Goal: Task Accomplishment & Management: Manage account settings

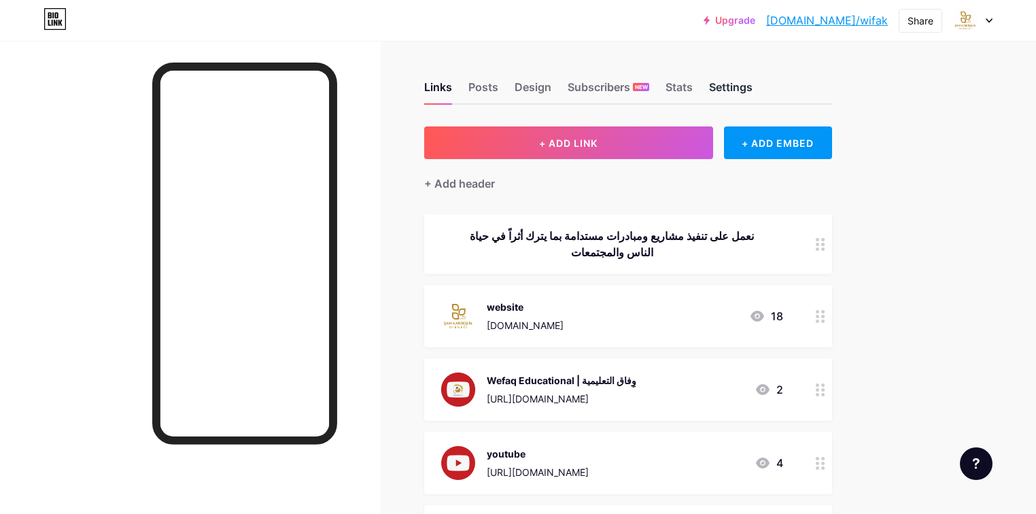
click at [752, 87] on div "Settings" at bounding box center [730, 91] width 43 height 24
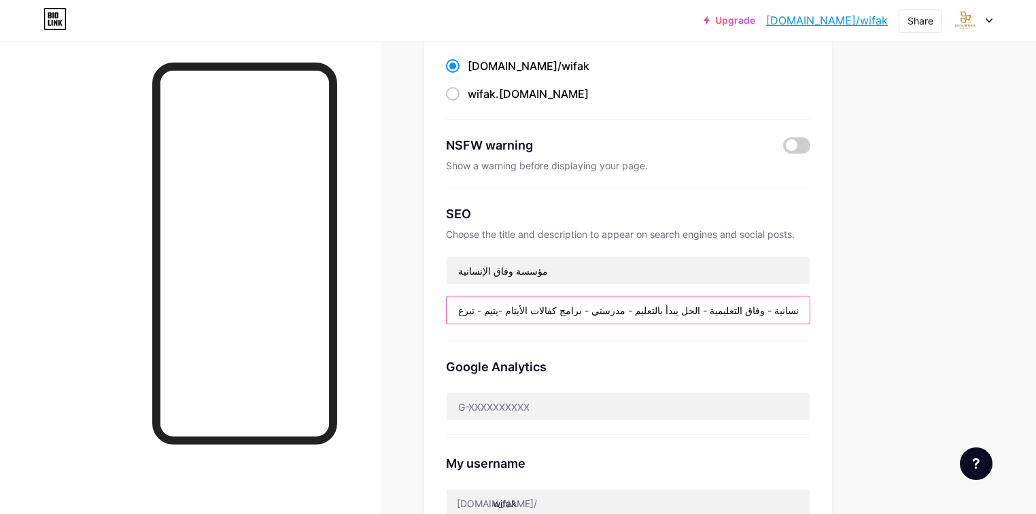
scroll to position [163, 0]
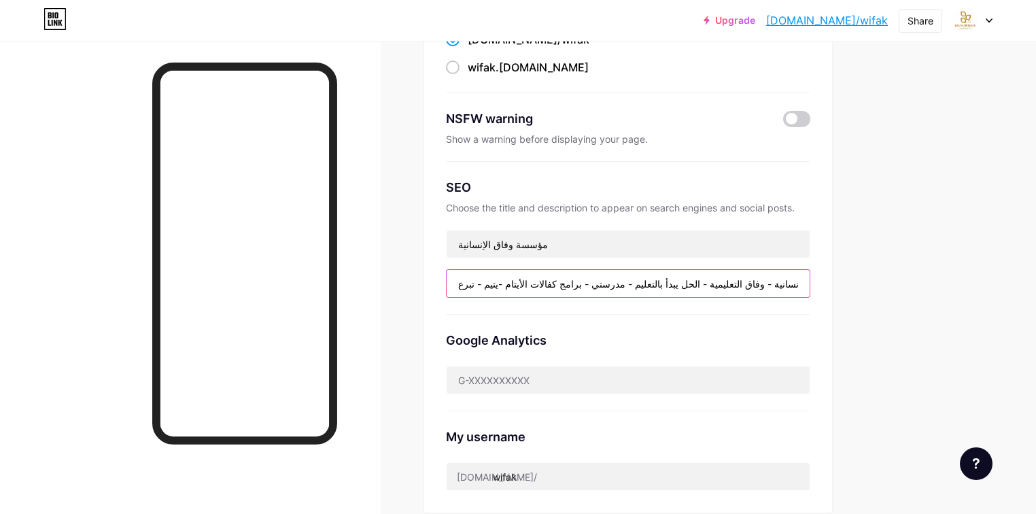
drag, startPoint x: 600, startPoint y: 336, endPoint x: 614, endPoint y: 332, distance: 14.4
click at [614, 332] on div "Preferred link This is an aesthetic choice. Both links are usable. bio.link/ wi…" at bounding box center [628, 235] width 364 height 511
click at [809, 286] on input "وفاق الإنسانية - وفاق التعليمية - الحل يبدأ بالتعليم - مدرستي - برامج كفالات ال…" at bounding box center [627, 283] width 363 height 27
click at [809, 281] on input "وفاق الإنسانية - وفاق التعليمية - الحل يبدأ بالتعليم - مدرستي - برامج كفالات ال…" at bounding box center [627, 283] width 363 height 27
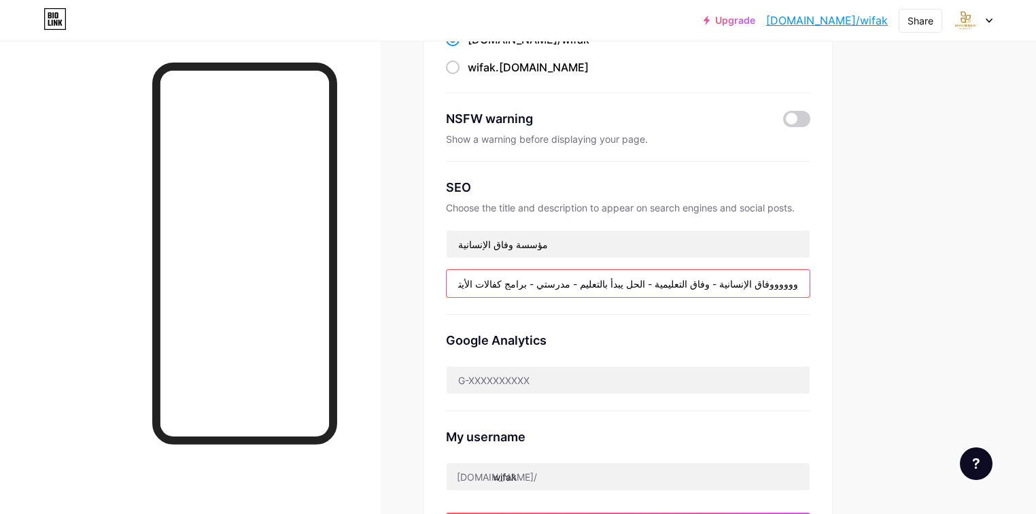
drag, startPoint x: 508, startPoint y: 284, endPoint x: 886, endPoint y: 266, distance: 378.2
click at [832, 266] on div "Preferred link This is an aesthetic choice. Both links are usable. bio.link/ wi…" at bounding box center [628, 262] width 408 height 598
click at [809, 284] on input "وووووووووفاق الإنسانية - وفاق التعليمية - الحل يبدأ بالتعليم - مدرستي - برامج ك…" at bounding box center [627, 283] width 363 height 27
click at [809, 285] on input "وووووووووفاق الإنسانية - وفاق التعليمية - الحل يبدأ بالتعليم - مدرستي - برامج ك…" at bounding box center [627, 283] width 363 height 27
click at [809, 283] on input "وووووووووفاق الإنسانية - وفاق التعليمية - الحل يبدأ بالتعليم - مدرستي - برامج ك…" at bounding box center [627, 283] width 363 height 27
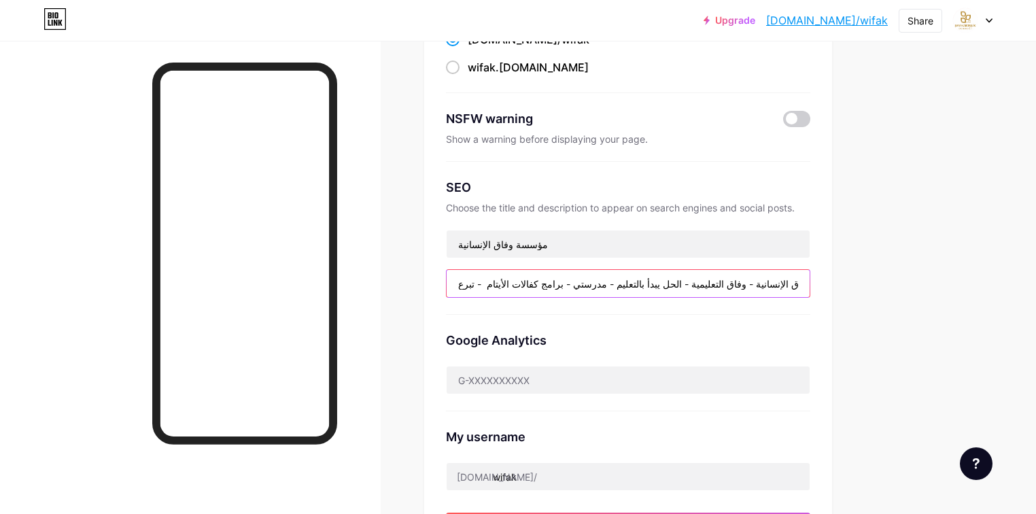
scroll to position [0, 1]
click at [802, 283] on input "وفاق الإنسانية - وفاق التعليمية - الحل يبدأ بالتعليم - مدرستي - برامج كفالات ال…" at bounding box center [627, 283] width 363 height 27
drag, startPoint x: 749, startPoint y: 287, endPoint x: 901, endPoint y: 279, distance: 151.7
click at [889, 279] on div "Links Posts Design Subscribers NEW Stats Settings Preferred link This is an aes…" at bounding box center [444, 414] width 889 height 1072
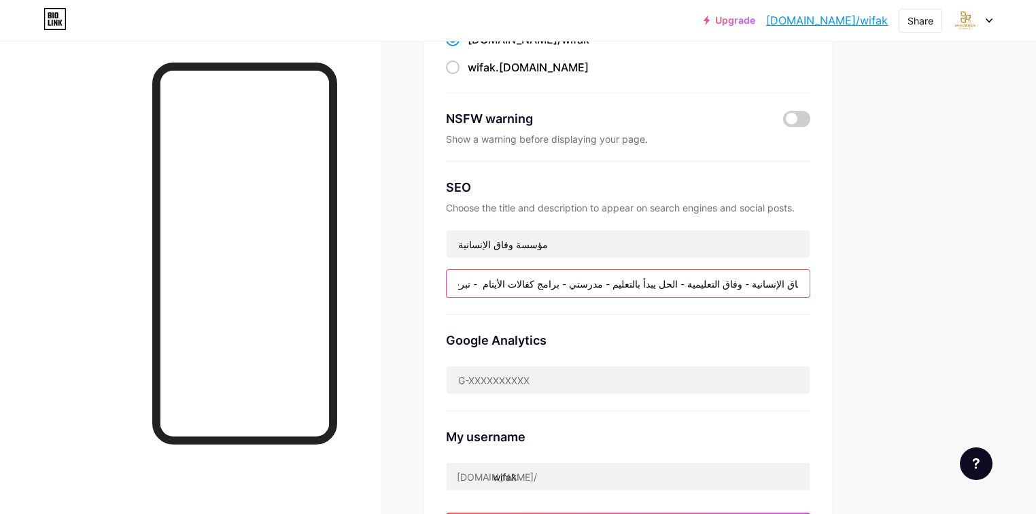
click at [809, 285] on input "وفاق الإنسانية - وفاق التعليمية - الحل يبدأ بالتعليم - مدرستي - برامج كفالات ال…" at bounding box center [627, 283] width 363 height 27
click at [694, 283] on input "وفاق الإنسانية - وفاق التعليمية - الحل يبدأ بالتعليم - مدرستي - برامج كفالات ال…" at bounding box center [627, 283] width 363 height 27
drag, startPoint x: 651, startPoint y: 283, endPoint x: 676, endPoint y: 291, distance: 26.6
click at [653, 283] on input "وفاق الإنسانية - وفاق التعليمية - الحل يبدأ بالتعليم - برنامج مدرستي - برامج كف…" at bounding box center [627, 283] width 363 height 27
drag, startPoint x: 569, startPoint y: 281, endPoint x: 594, endPoint y: 281, distance: 24.5
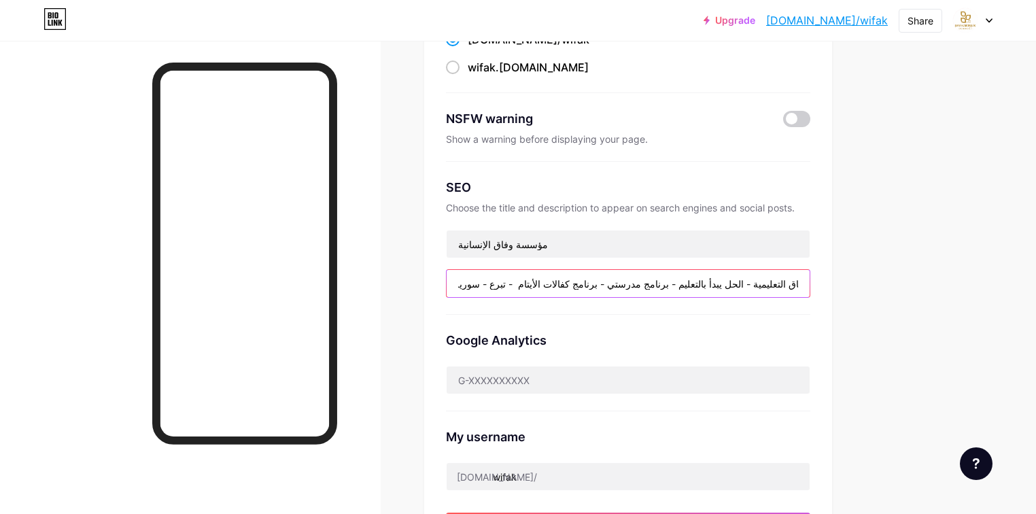
click at [594, 281] on input "وفاق الإنسانية - وفاق التعليمية - الحل يبدأ بالتعليم - برنامج مدرستي - برنامج ك…" at bounding box center [627, 283] width 363 height 27
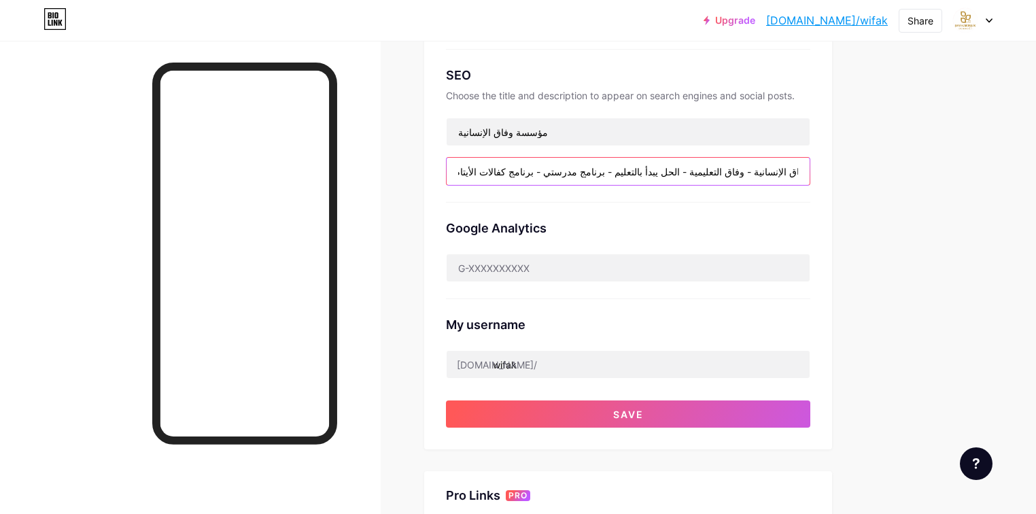
scroll to position [215, 0]
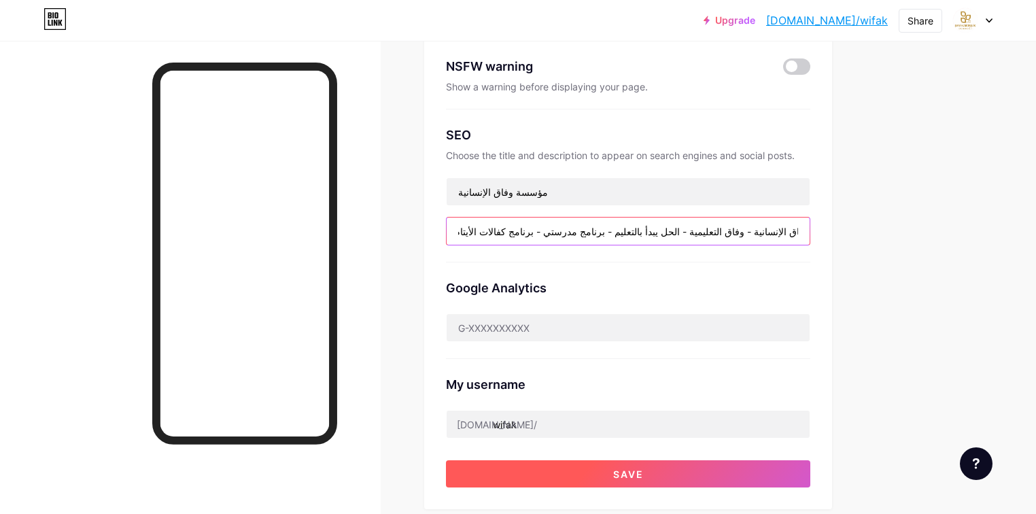
type input "وفاق الإنسانية - وفاق التعليمية - الحل يبدأ بالتعليم - برنامج مدرستي - برنامج ك…"
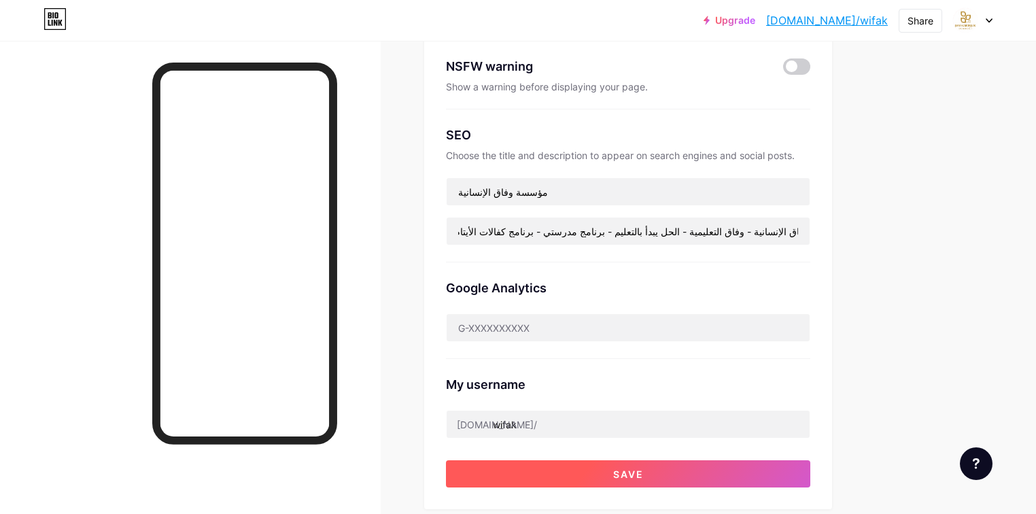
click at [643, 470] on span "Save" at bounding box center [628, 474] width 31 height 12
